Goal: Task Accomplishment & Management: Use online tool/utility

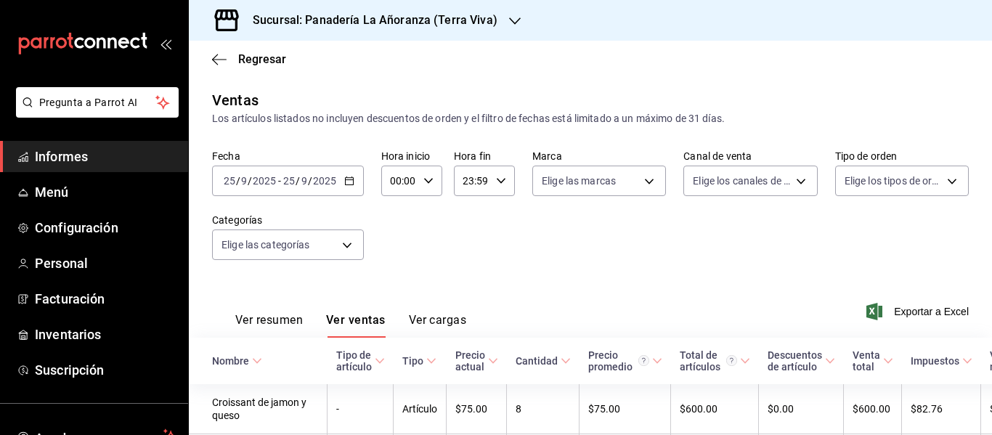
click at [347, 182] on icon "button" at bounding box center [349, 181] width 10 height 10
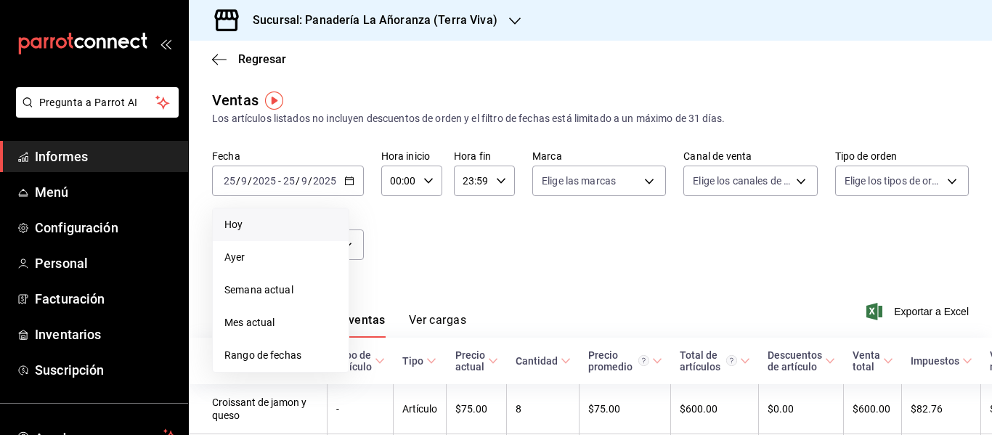
click at [265, 216] on li "Hoy" at bounding box center [281, 225] width 136 height 33
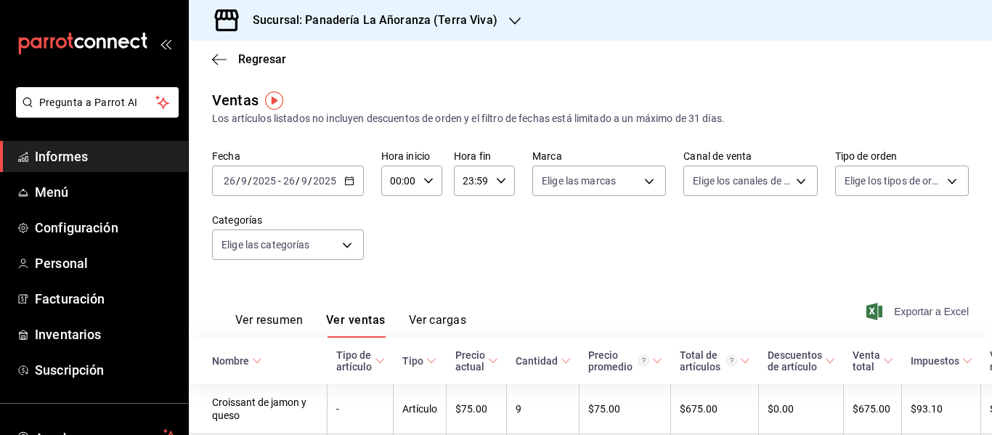
click at [902, 312] on font "Exportar a Excel" at bounding box center [931, 312] width 75 height 12
click at [512, 13] on div at bounding box center [515, 20] width 12 height 15
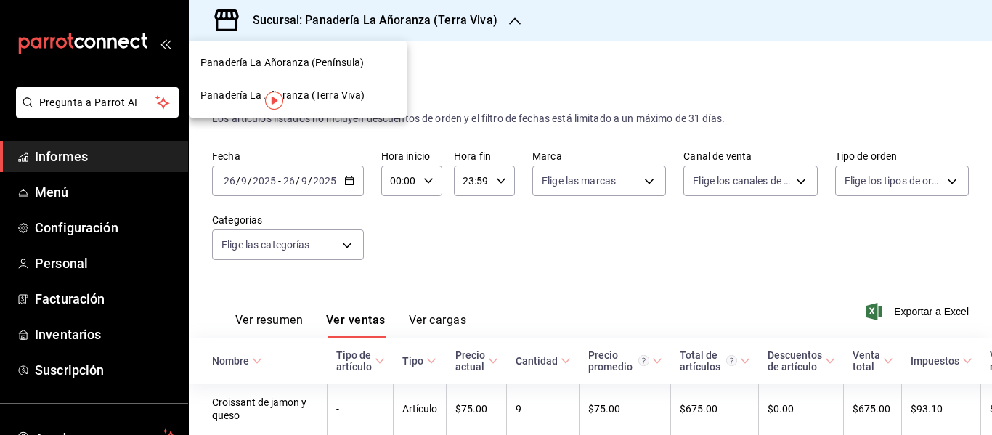
click at [360, 54] on div "Panadería La Añoranza (Península)" at bounding box center [298, 62] width 218 height 33
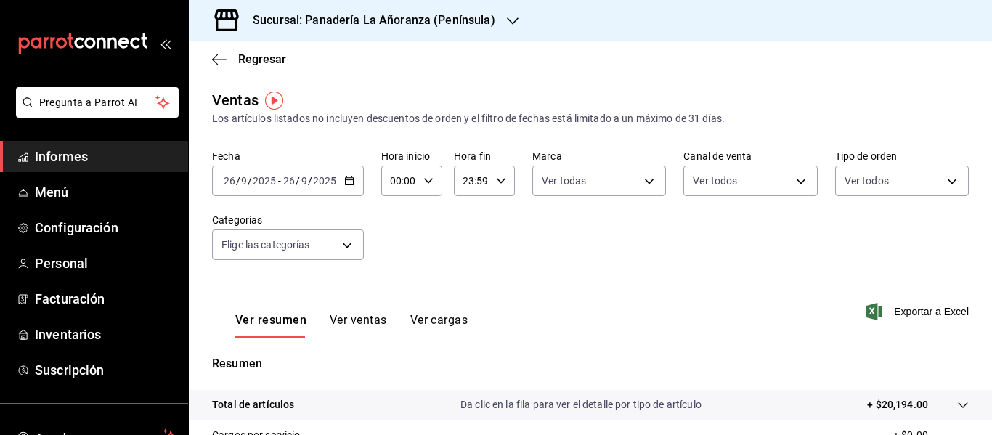
click at [372, 314] on font "Ver ventas" at bounding box center [358, 320] width 57 height 14
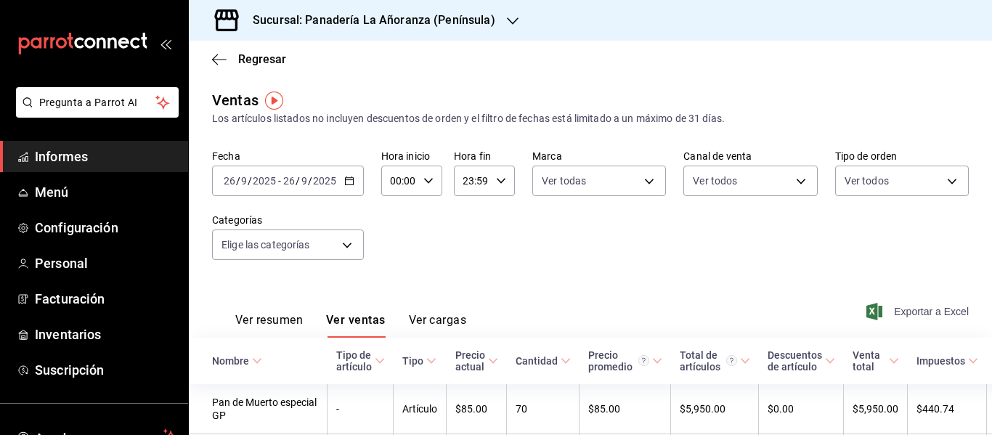
click at [897, 312] on font "Exportar a Excel" at bounding box center [931, 312] width 75 height 12
